Goal: Information Seeking & Learning: Learn about a topic

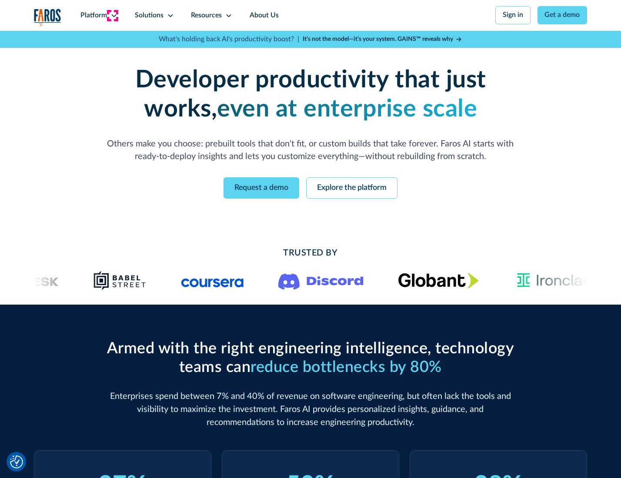
click at [113, 15] on icon at bounding box center [113, 15] width 7 height 7
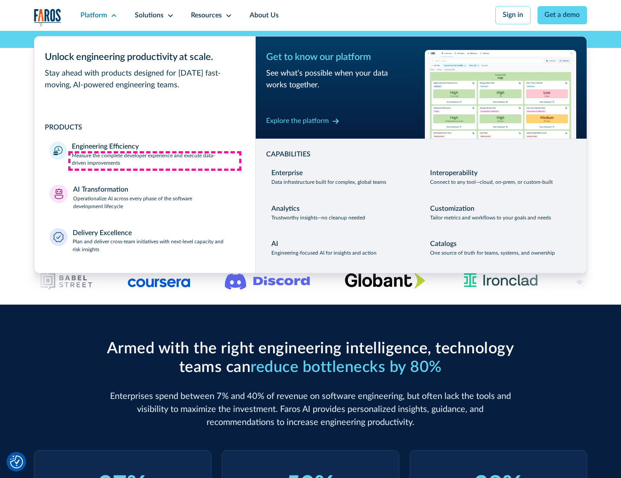
click at [155, 161] on p "Measure the complete developer experience and execute data-driven improvements" at bounding box center [156, 160] width 168 height 16
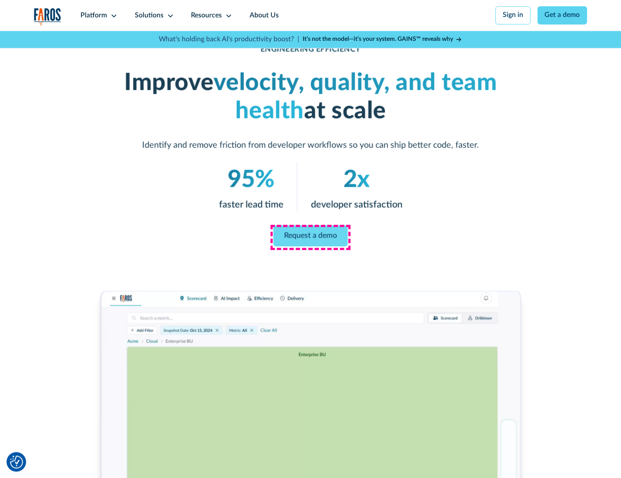
click at [310, 237] on link "Request a demo" at bounding box center [311, 236] width 74 height 21
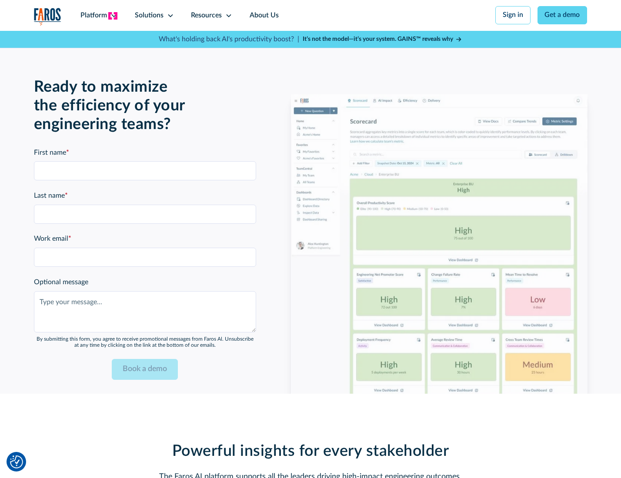
scroll to position [1893, 0]
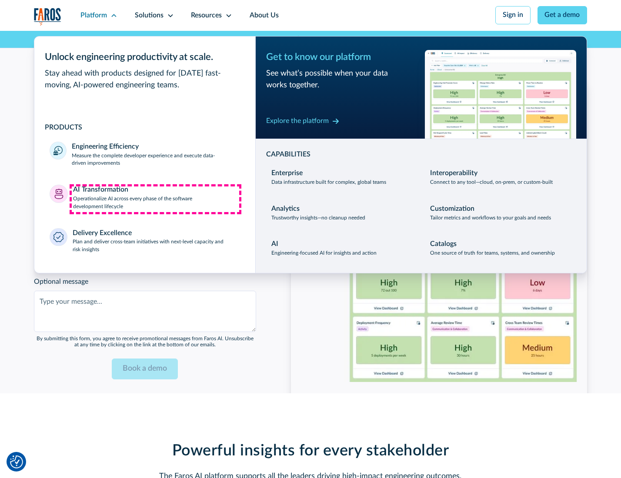
click at [155, 199] on p "Operationalize AI across every phase of the software development lifecycle" at bounding box center [156, 203] width 167 height 16
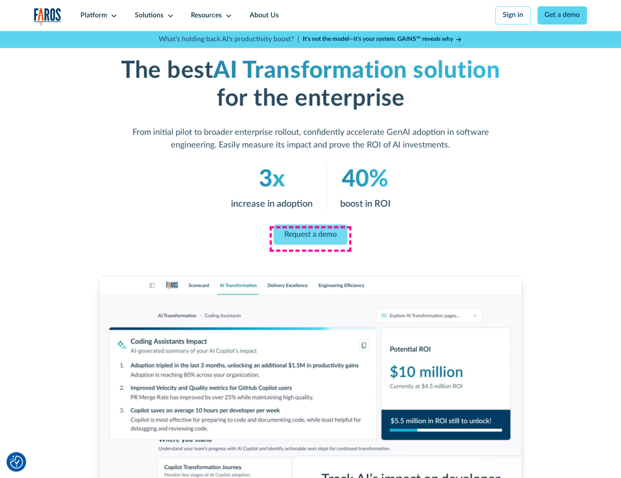
click at [310, 236] on link "Request a demo" at bounding box center [311, 234] width 74 height 20
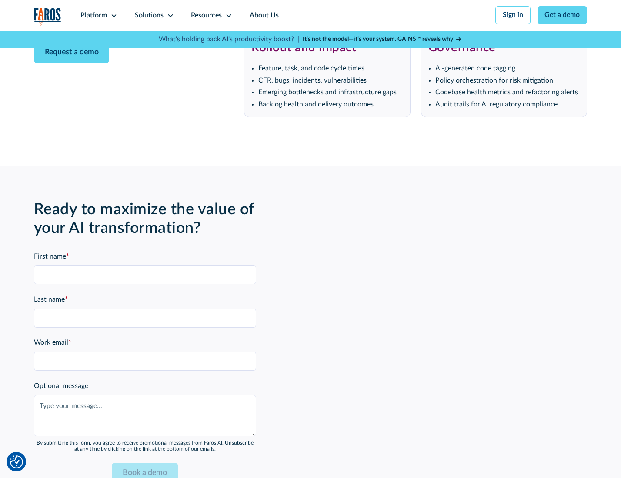
scroll to position [2103, 0]
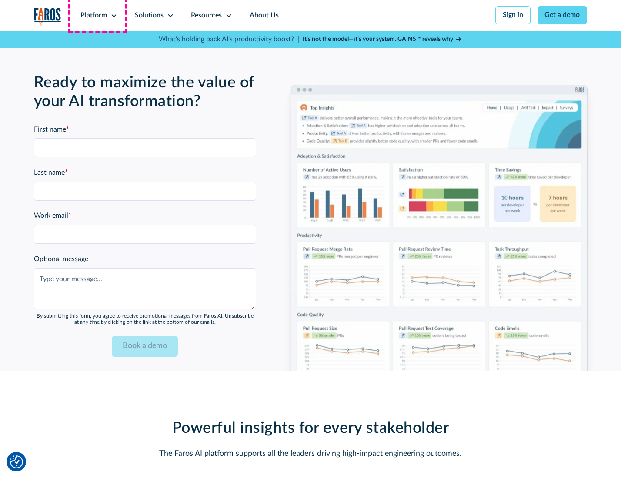
click at [97, 15] on div "Platform" at bounding box center [93, 15] width 27 height 10
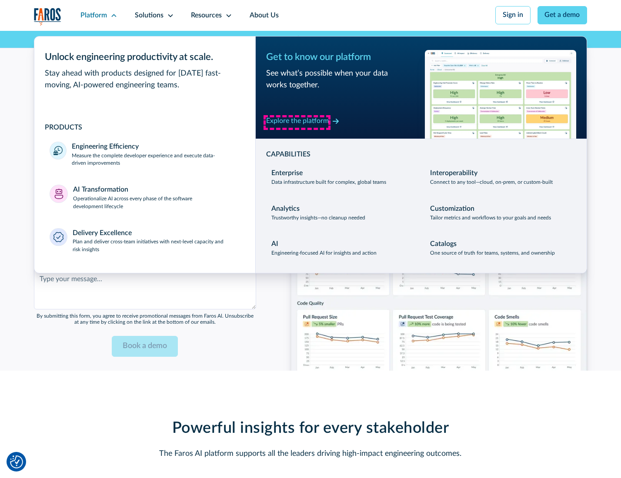
click at [297, 122] on div "Explore the platform" at bounding box center [297, 121] width 63 height 10
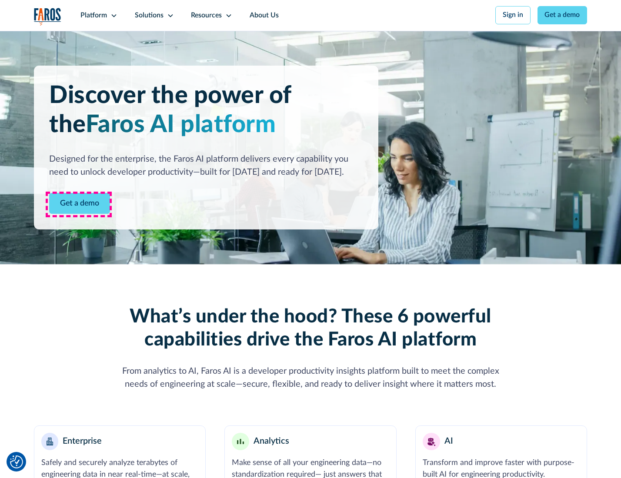
click at [79, 204] on link "Get a demo" at bounding box center [79, 203] width 61 height 21
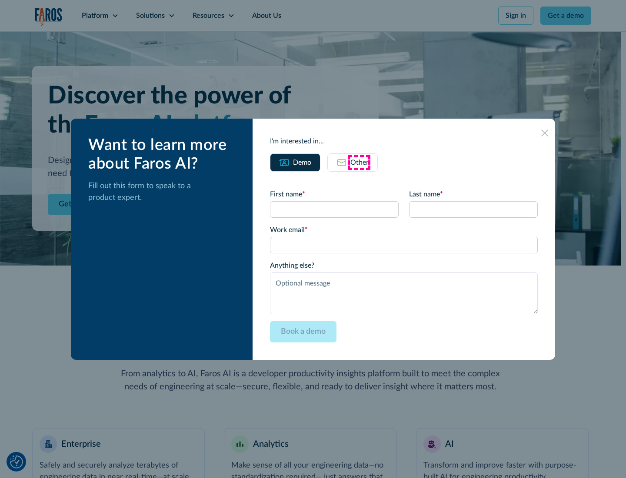
click at [359, 162] on div "Other" at bounding box center [360, 162] width 18 height 10
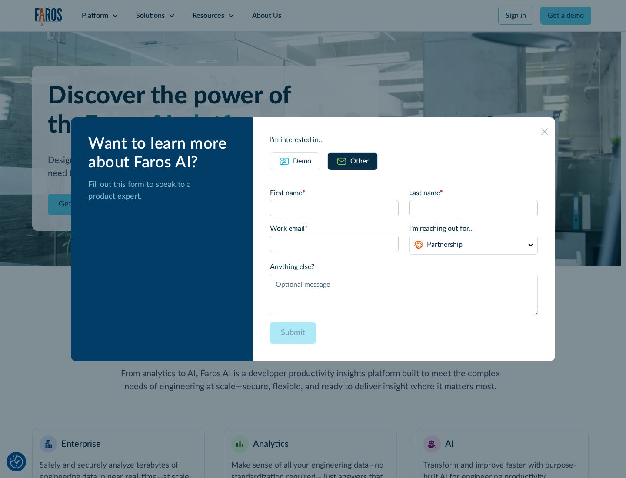
click at [301, 161] on div "Demo" at bounding box center [302, 161] width 18 height 10
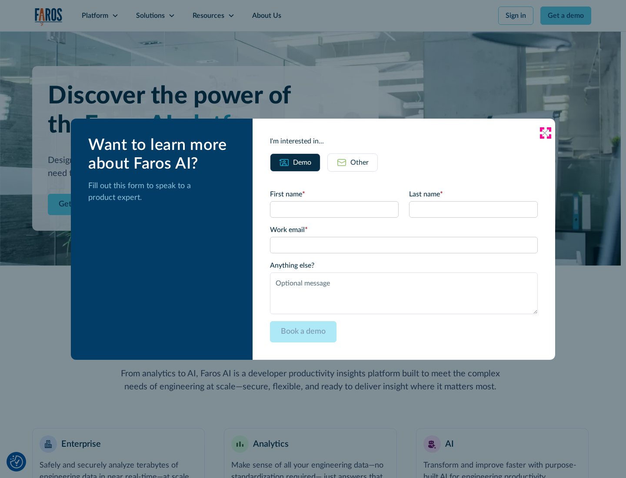
click at [545, 133] on icon at bounding box center [544, 133] width 7 height 7
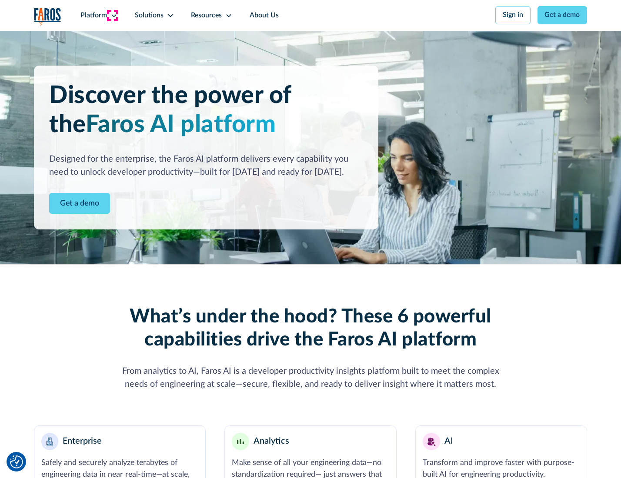
click at [113, 15] on icon at bounding box center [113, 15] width 7 height 7
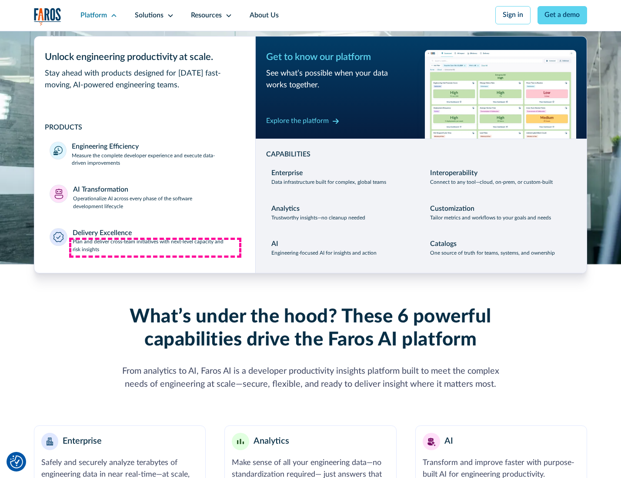
click at [155, 248] on p "Plan and deliver cross-team initiatives with next-level capacity and risk insig…" at bounding box center [156, 246] width 167 height 16
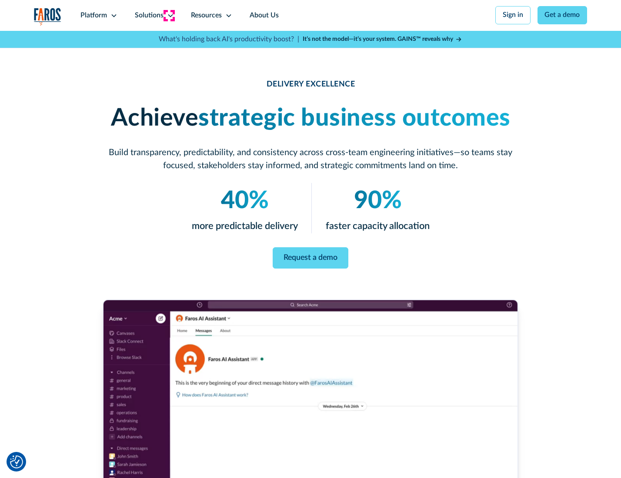
click at [169, 15] on icon at bounding box center [170, 15] width 7 height 7
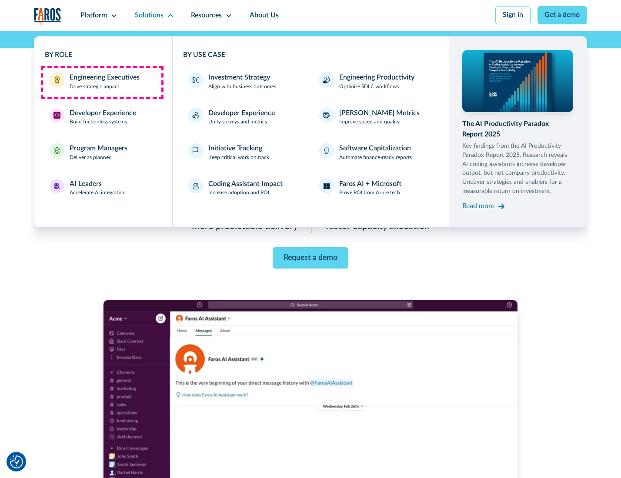
click at [102, 82] on div "Engineering Executives" at bounding box center [105, 78] width 70 height 10
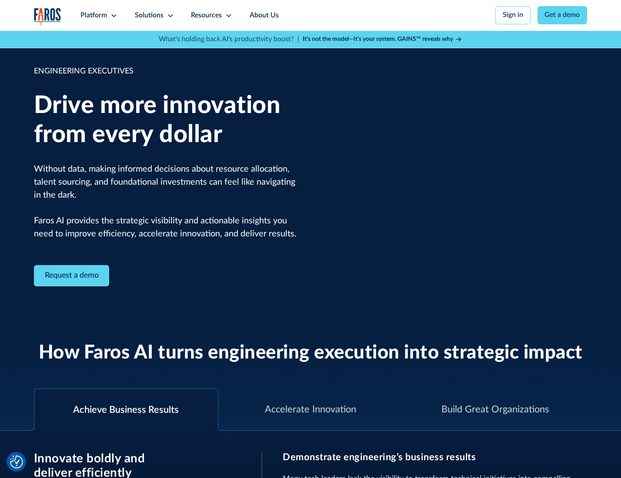
click at [169, 15] on icon at bounding box center [170, 15] width 7 height 7
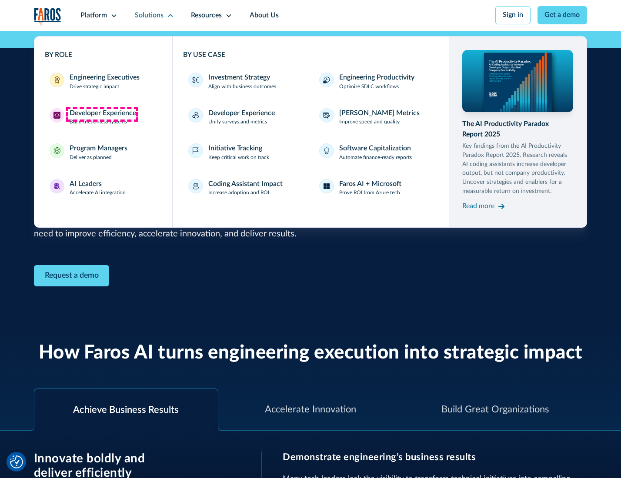
click at [102, 114] on div "Developer Experience" at bounding box center [103, 113] width 67 height 10
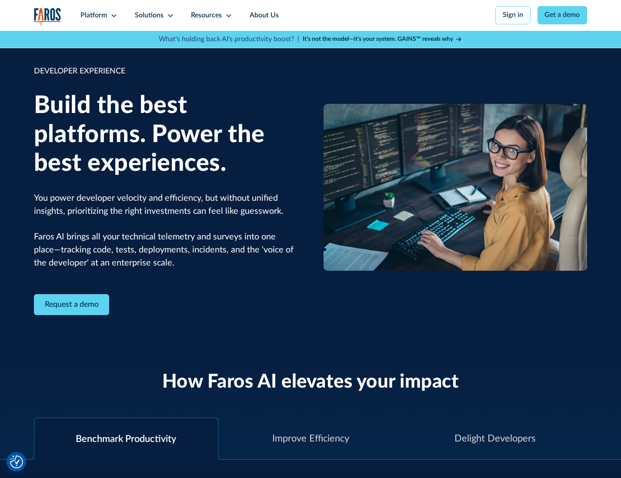
click at [153, 15] on div "Solutions" at bounding box center [149, 15] width 29 height 10
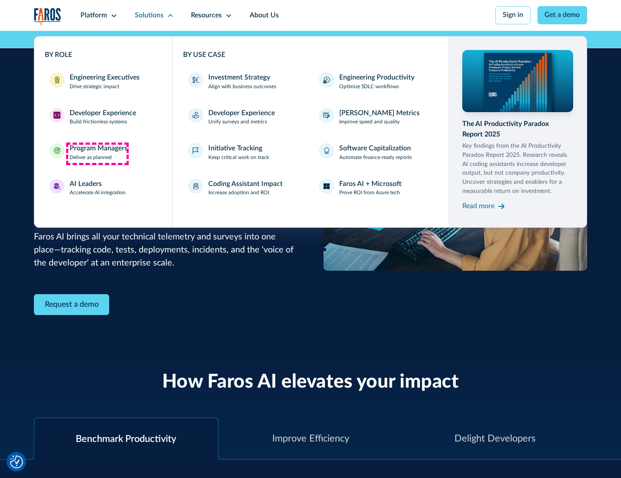
click at [97, 154] on div "Program Managers" at bounding box center [99, 149] width 58 height 10
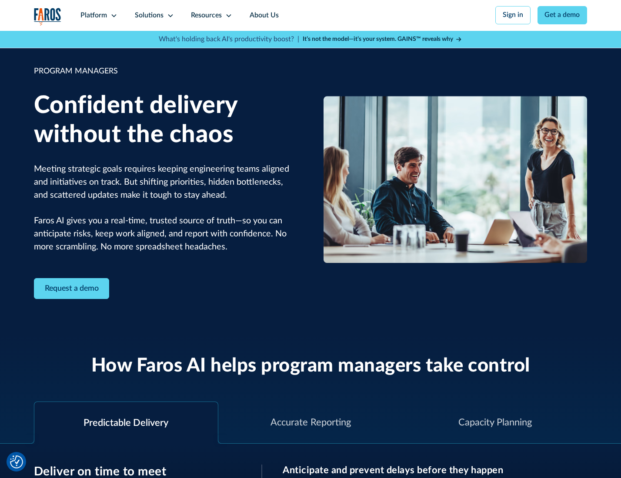
click at [169, 16] on icon at bounding box center [170, 15] width 7 height 7
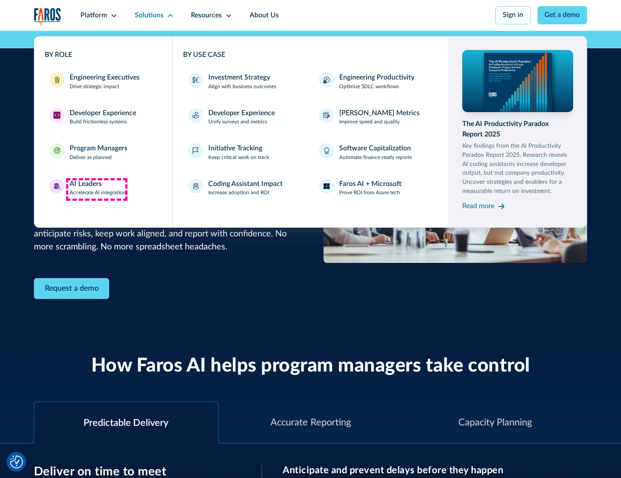
click at [97, 189] on div "AI Leaders" at bounding box center [86, 184] width 32 height 10
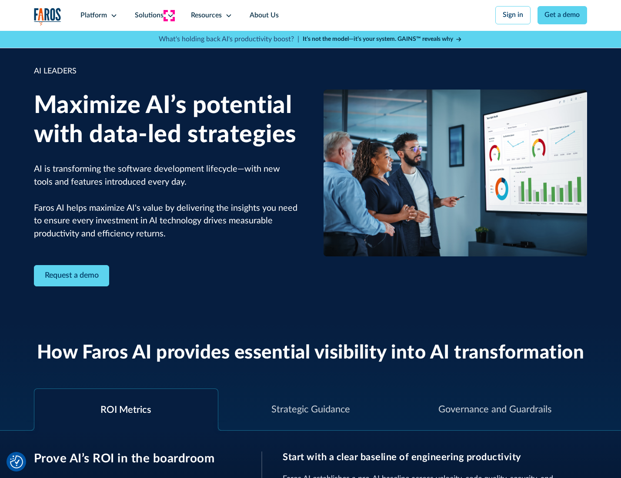
click at [169, 15] on icon at bounding box center [170, 15] width 7 height 7
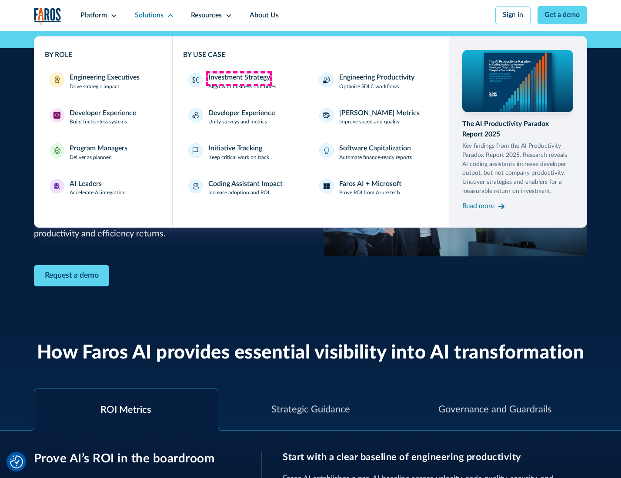
click at [238, 78] on div "Investment Strategy" at bounding box center [239, 78] width 62 height 10
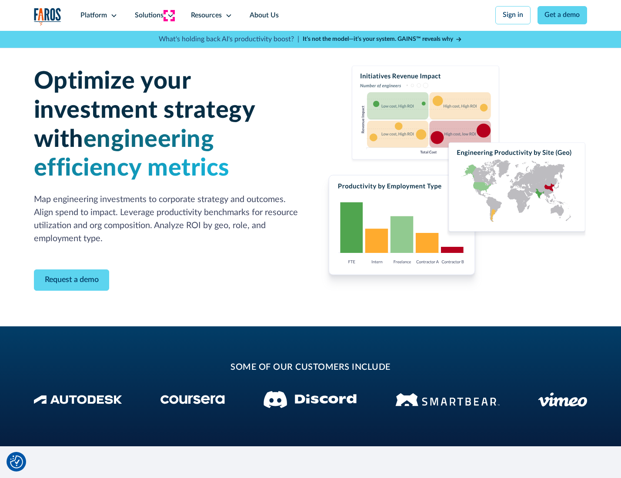
click at [169, 15] on icon at bounding box center [170, 15] width 7 height 7
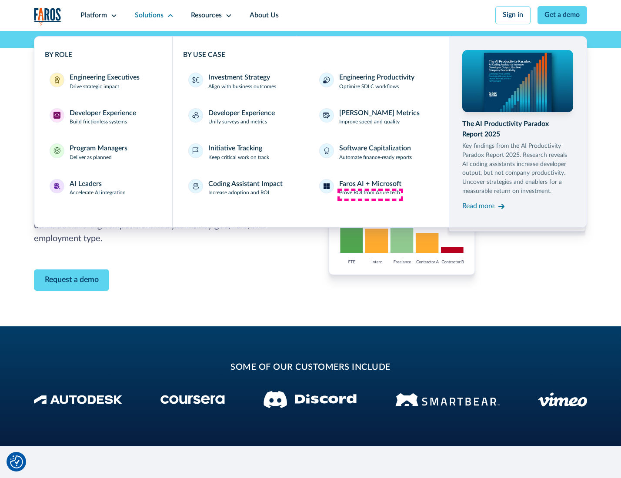
click at [370, 194] on p "Prove ROI from Azure tech" at bounding box center [369, 193] width 61 height 8
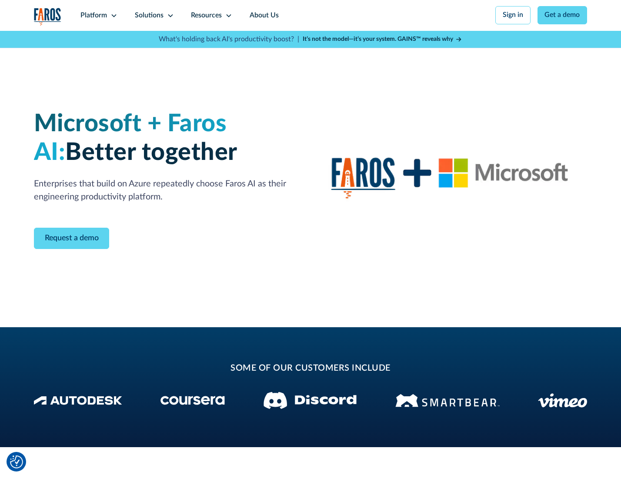
click at [169, 15] on icon at bounding box center [170, 15] width 7 height 7
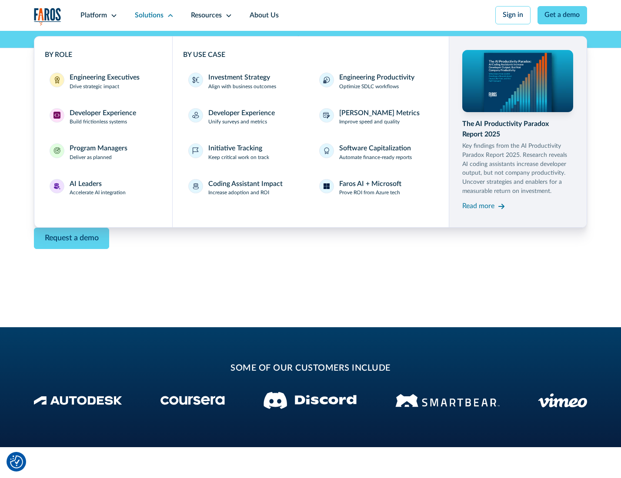
click at [479, 208] on div "Read more" at bounding box center [478, 206] width 32 height 10
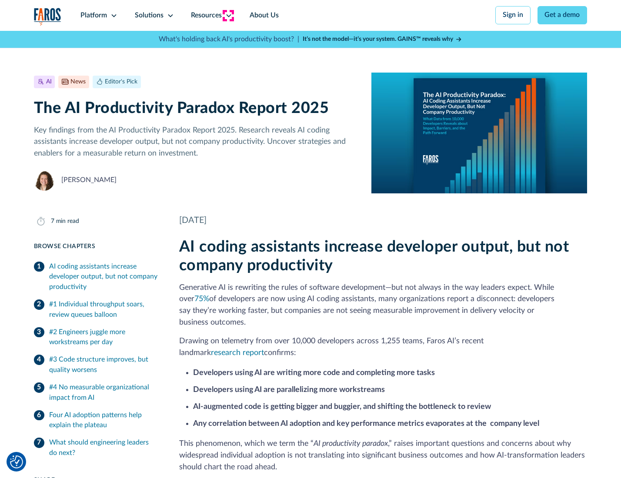
click at [228, 15] on icon at bounding box center [228, 15] width 7 height 7
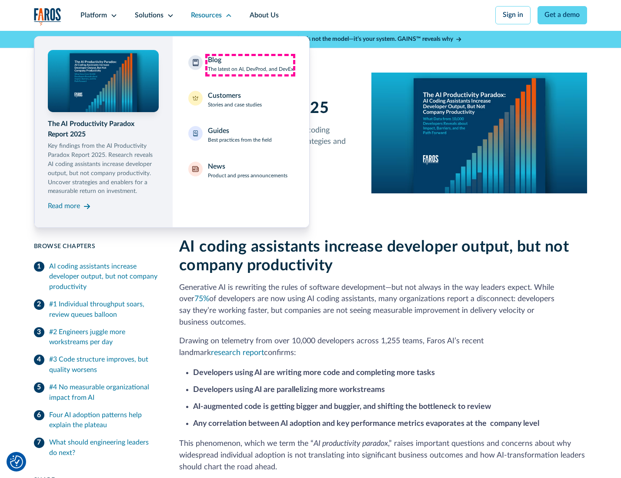
click at [250, 65] on div "Blog The latest on AI, DevProd, and DevEx" at bounding box center [251, 64] width 86 height 18
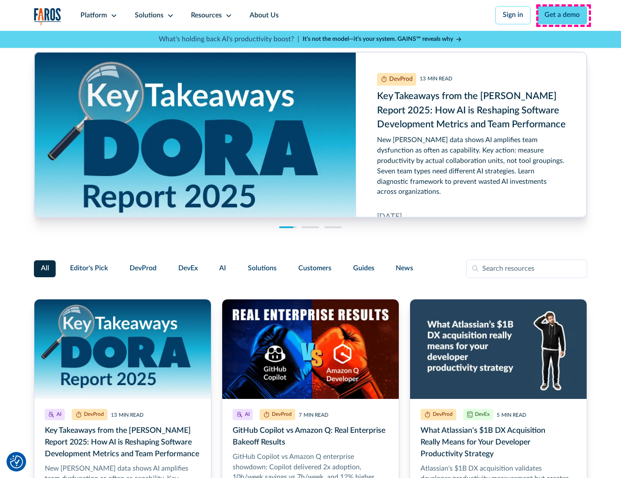
click at [563, 15] on link "Get a demo" at bounding box center [563, 15] width 50 height 18
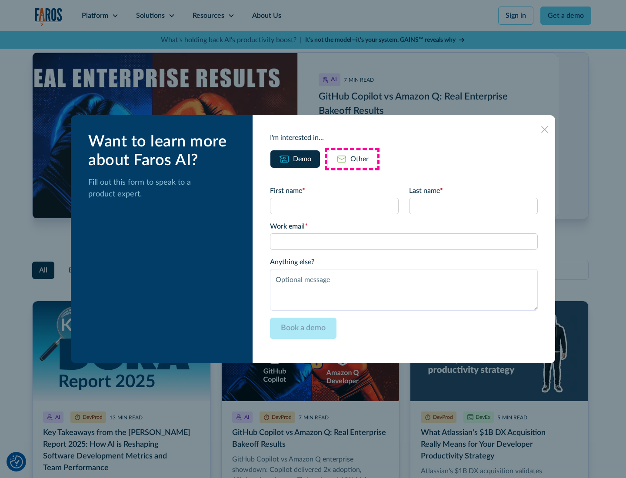
click at [352, 159] on div "Other" at bounding box center [360, 159] width 18 height 10
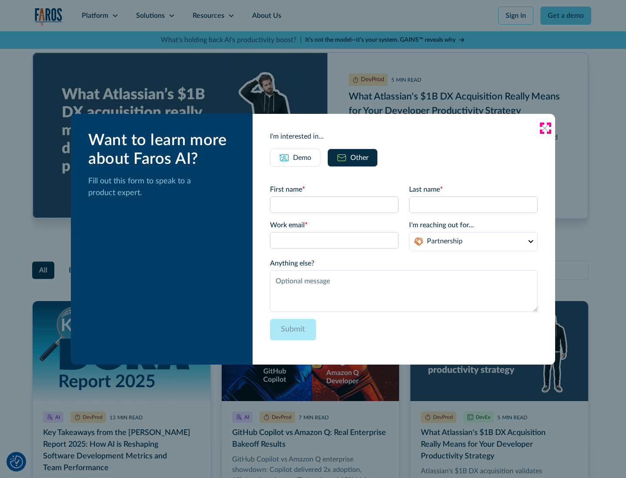
click at [545, 128] on icon at bounding box center [544, 128] width 7 height 7
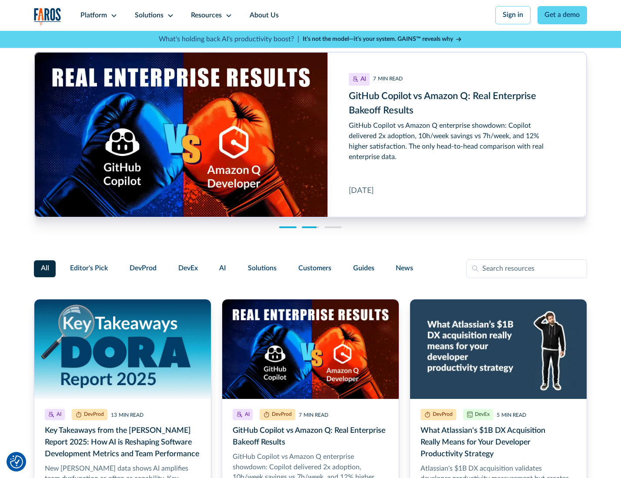
click at [263, 15] on link "About Us" at bounding box center [264, 15] width 47 height 31
